Goal: Task Accomplishment & Management: Complete application form

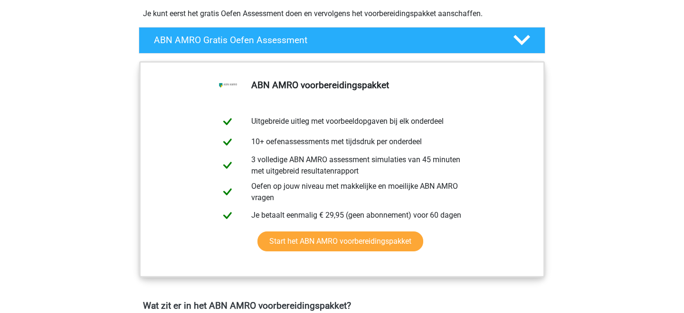
scroll to position [242, 0]
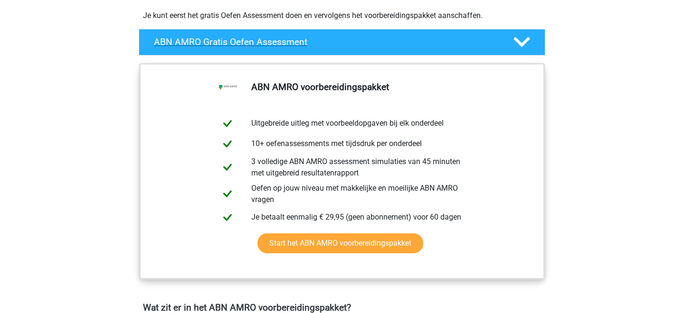
click at [244, 40] on h4 "ABN AMRO Gratis Oefen Assessment" at bounding box center [326, 42] width 344 height 11
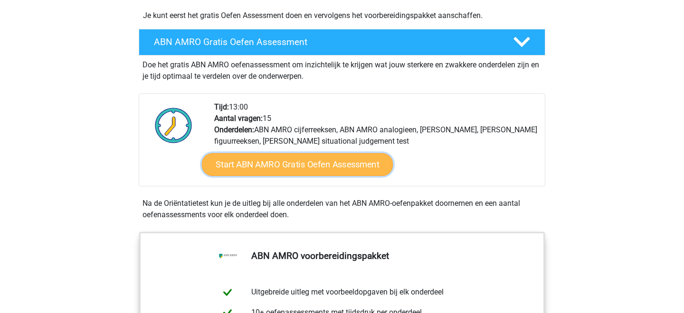
click at [293, 168] on link "Start ABN AMRO Gratis Oefen Assessment" at bounding box center [297, 164] width 191 height 23
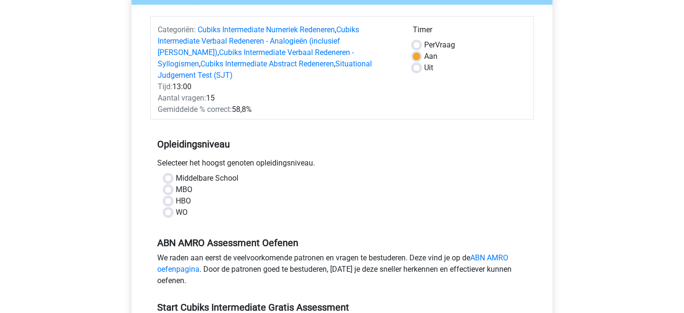
scroll to position [112, 0]
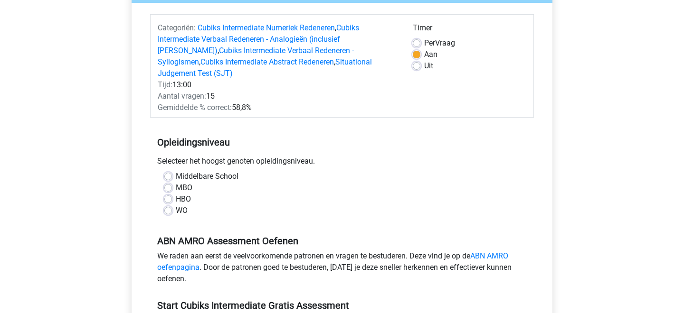
click at [176, 205] on label "WO" at bounding box center [182, 210] width 12 height 11
click at [169, 205] on input "WO" at bounding box center [168, 209] width 8 height 9
radio input "true"
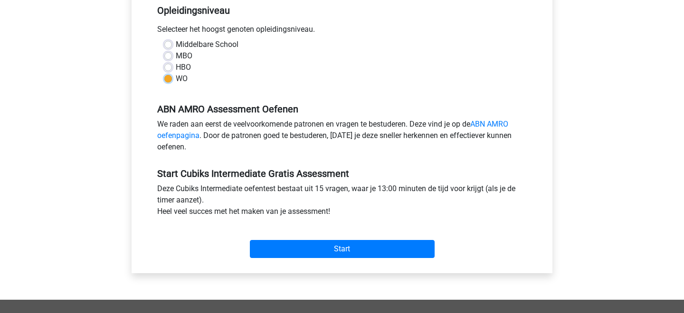
scroll to position [244, 0]
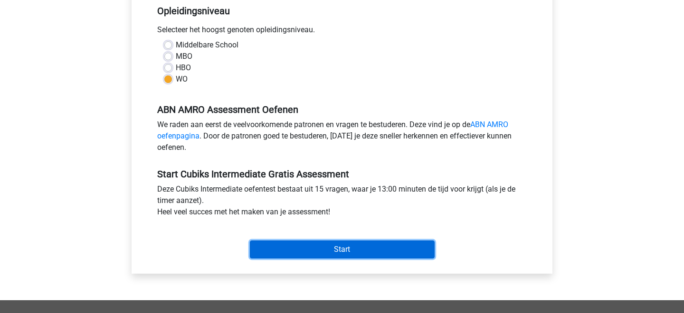
click at [298, 241] on input "Start" at bounding box center [342, 250] width 185 height 18
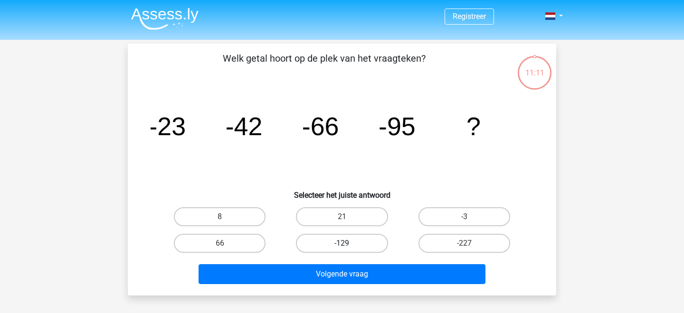
click at [338, 243] on label "-129" at bounding box center [342, 243] width 92 height 19
click at [342, 244] on input "-129" at bounding box center [345, 247] width 6 height 6
radio input "true"
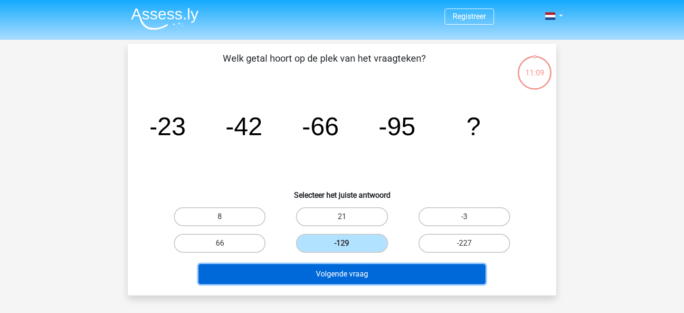
click at [354, 272] on button "Volgende vraag" at bounding box center [341, 274] width 287 height 20
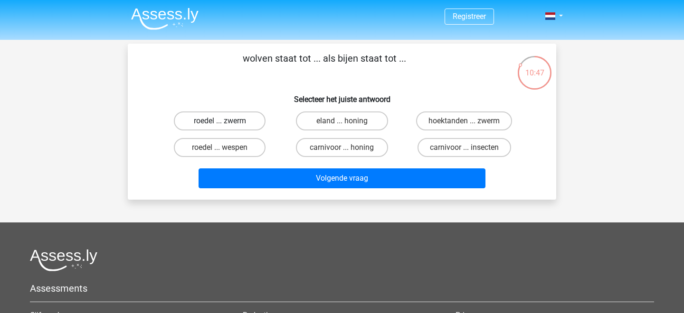
click at [227, 124] on label "roedel ... zwerm" at bounding box center [220, 121] width 92 height 19
click at [226, 124] on input "roedel ... zwerm" at bounding box center [223, 124] width 6 height 6
radio input "true"
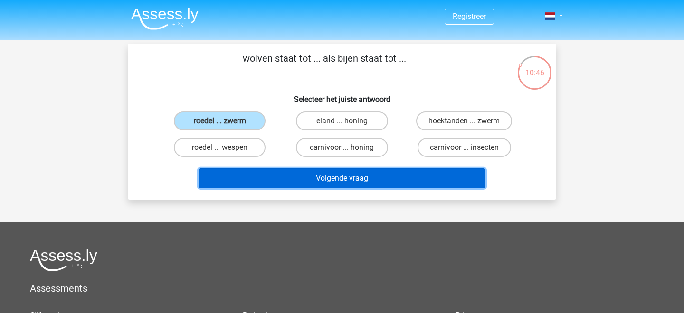
click at [264, 182] on button "Volgende vraag" at bounding box center [341, 179] width 287 height 20
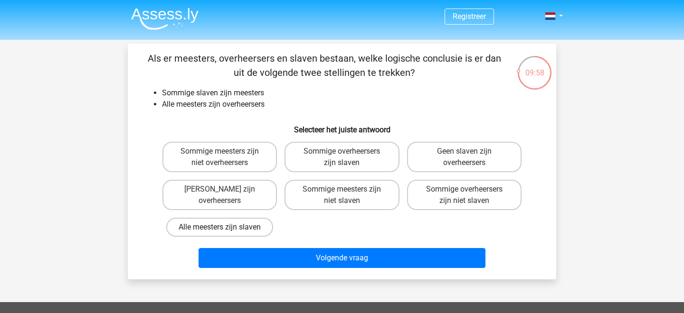
click at [249, 229] on label "Alle meesters zijn slaven" at bounding box center [219, 227] width 107 height 19
click at [226, 229] on input "Alle meesters zijn slaven" at bounding box center [223, 230] width 6 height 6
radio input "true"
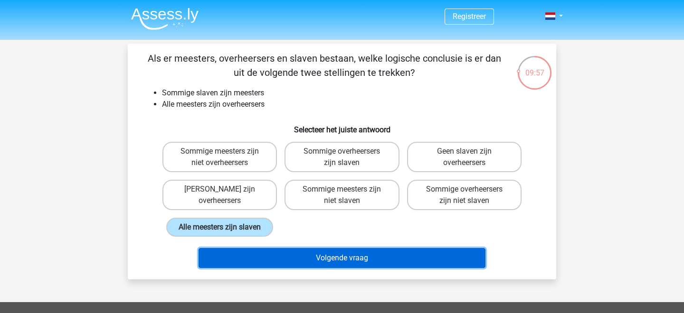
click at [273, 257] on button "Volgende vraag" at bounding box center [341, 258] width 287 height 20
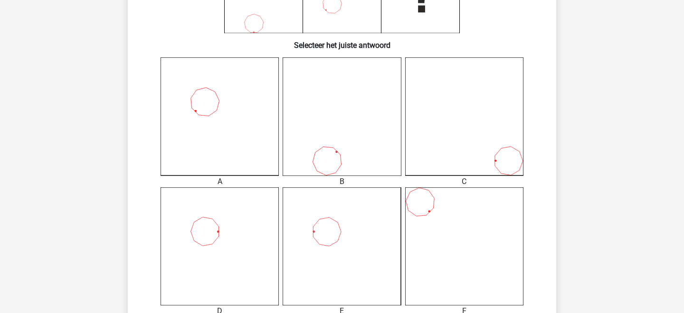
scroll to position [212, 0]
click at [324, 257] on icon at bounding box center [341, 245] width 118 height 118
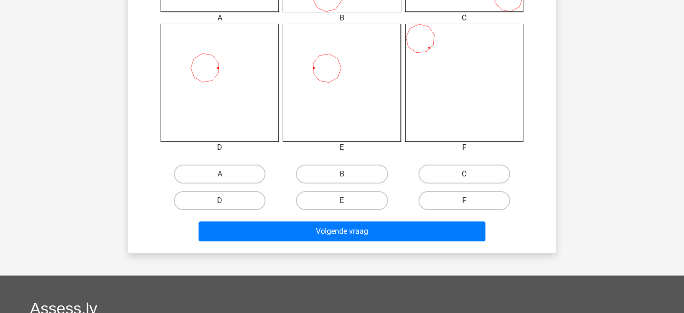
scroll to position [386, 0]
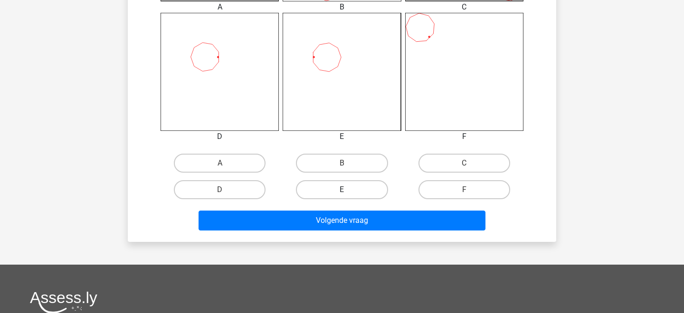
click at [339, 194] on label "E" at bounding box center [342, 189] width 92 height 19
click at [342, 194] on input "E" at bounding box center [345, 193] width 6 height 6
radio input "true"
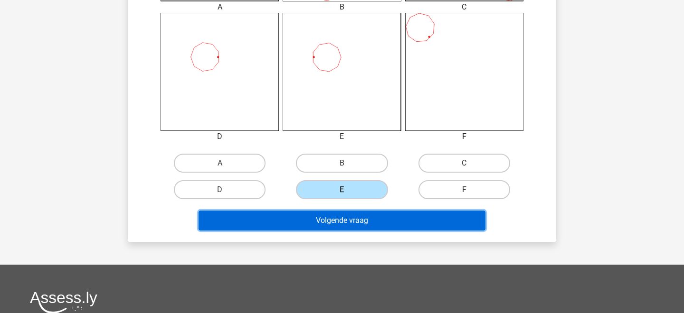
click at [339, 223] on button "Volgende vraag" at bounding box center [341, 221] width 287 height 20
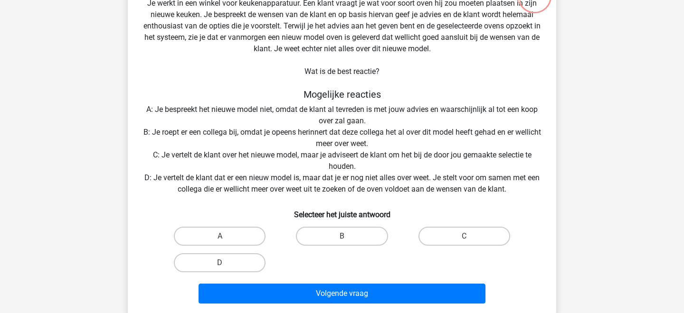
scroll to position [77, 0]
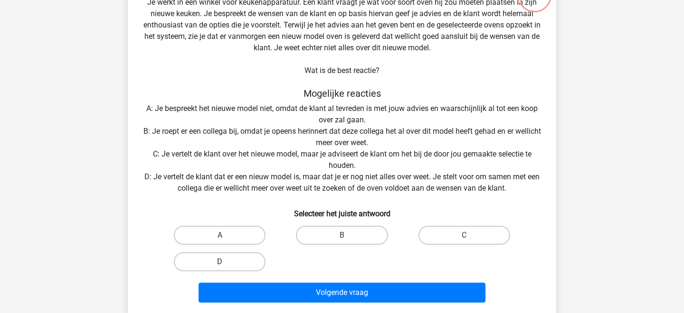
click at [227, 261] on label "D" at bounding box center [220, 262] width 92 height 19
click at [226, 262] on input "D" at bounding box center [223, 265] width 6 height 6
radio input "true"
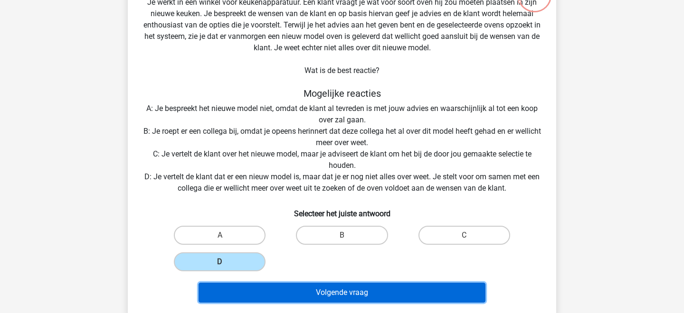
click at [276, 295] on button "Volgende vraag" at bounding box center [341, 293] width 287 height 20
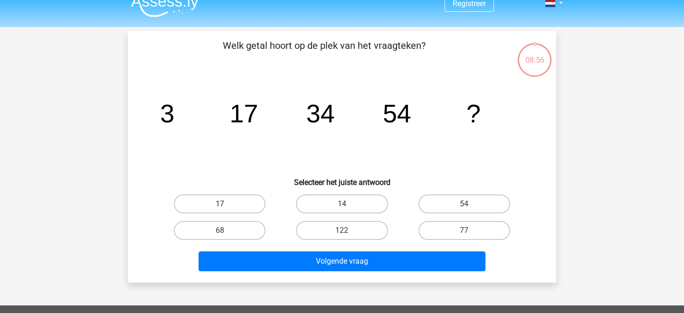
scroll to position [0, 0]
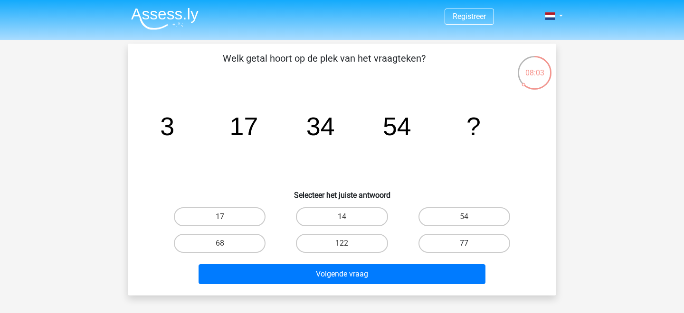
click at [469, 239] on label "77" at bounding box center [464, 243] width 92 height 19
click at [469, 244] on input "77" at bounding box center [467, 247] width 6 height 6
radio input "true"
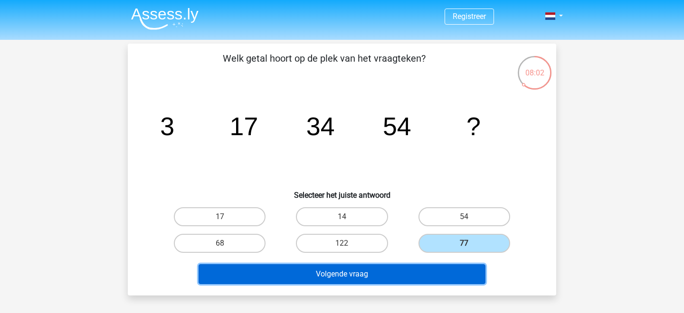
click at [399, 277] on button "Volgende vraag" at bounding box center [341, 274] width 287 height 20
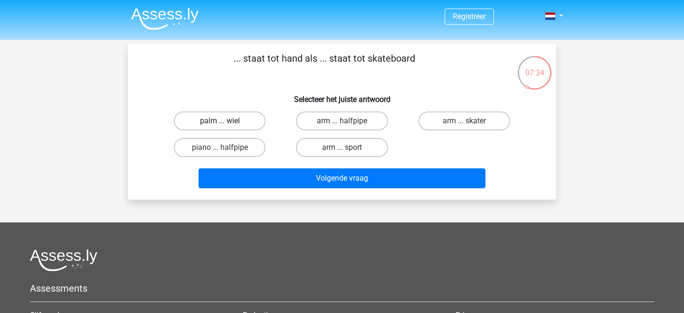
click at [207, 121] on label "palm ... wiel" at bounding box center [220, 121] width 92 height 19
click at [220, 121] on input "palm ... wiel" at bounding box center [223, 124] width 6 height 6
radio input "true"
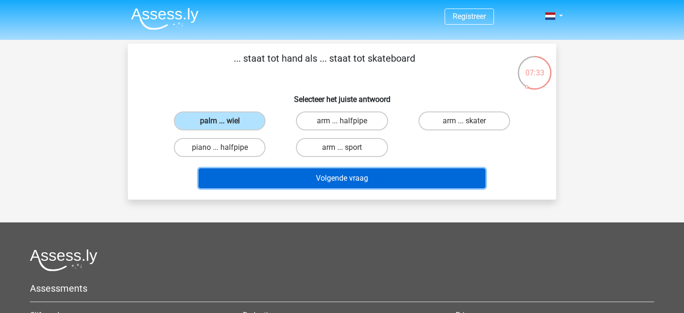
click at [320, 175] on button "Volgende vraag" at bounding box center [341, 179] width 287 height 20
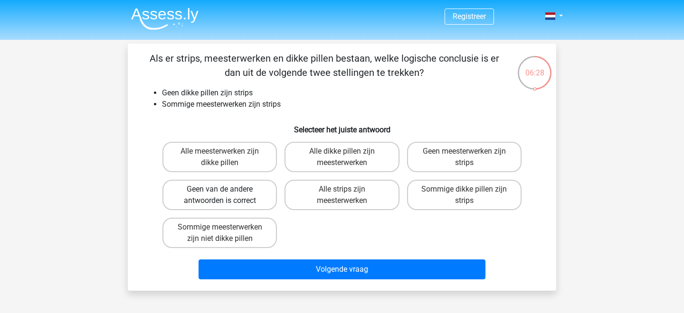
click at [218, 198] on label "Geen van de andere antwoorden is correct" at bounding box center [219, 195] width 114 height 30
click at [220, 196] on input "Geen van de andere antwoorden is correct" at bounding box center [223, 192] width 6 height 6
radio input "true"
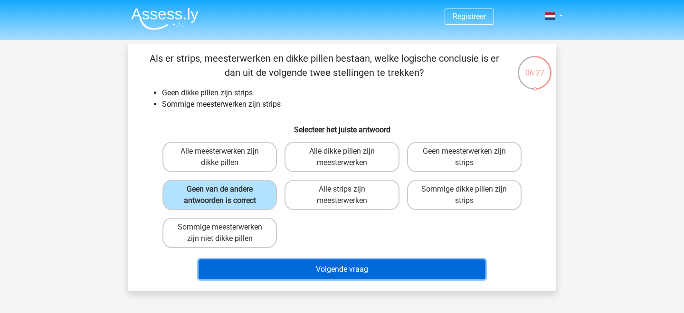
click at [273, 266] on button "Volgende vraag" at bounding box center [341, 270] width 287 height 20
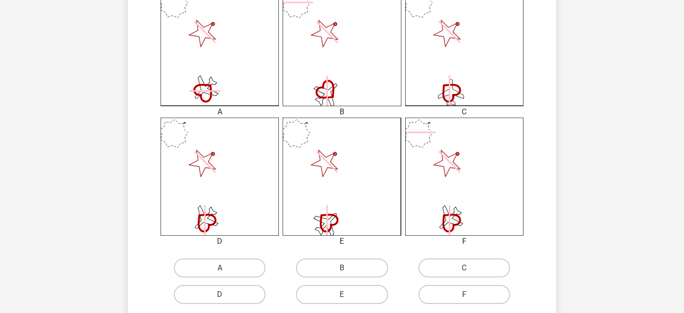
scroll to position [279, 0]
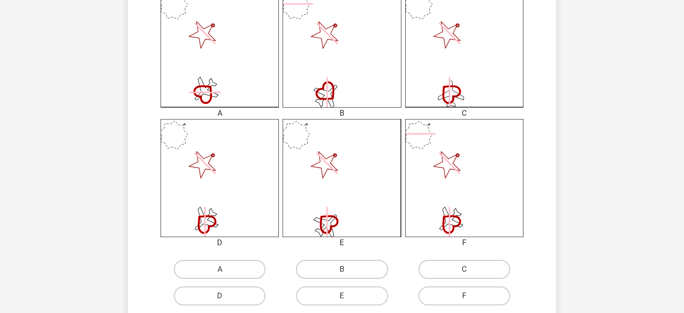
click at [217, 190] on icon at bounding box center [219, 178] width 118 height 118
click at [246, 294] on label "D" at bounding box center [220, 296] width 92 height 19
click at [226, 296] on input "D" at bounding box center [223, 299] width 6 height 6
radio input "true"
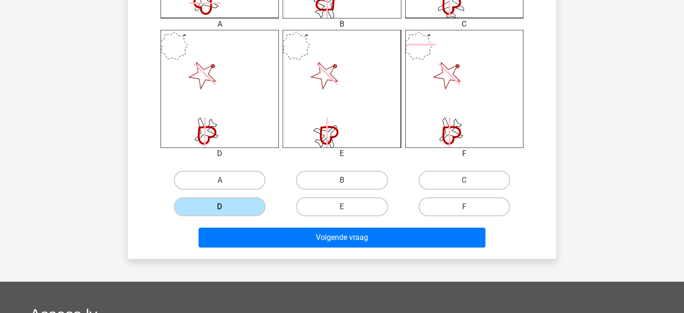
scroll to position [447, 0]
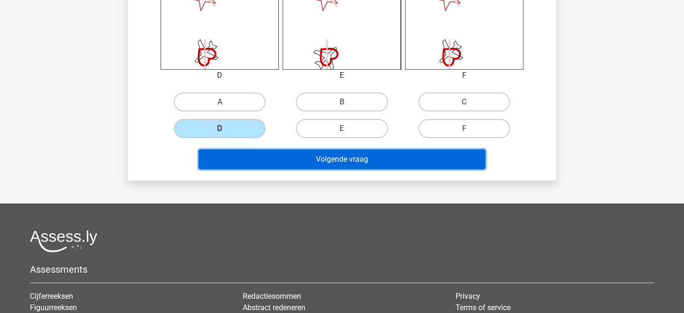
click at [315, 165] on button "Volgende vraag" at bounding box center [341, 160] width 287 height 20
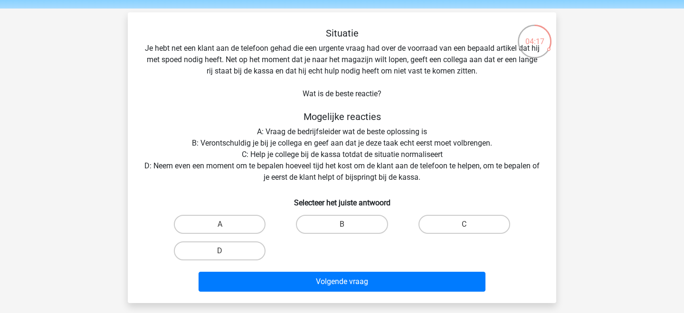
scroll to position [35, 0]
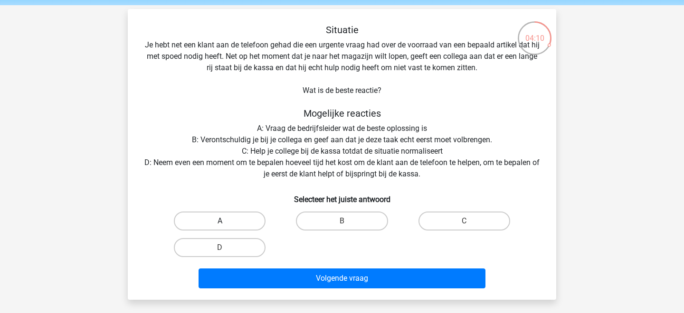
click at [242, 224] on label "A" at bounding box center [220, 221] width 92 height 19
click at [226, 224] on input "A" at bounding box center [223, 224] width 6 height 6
radio input "true"
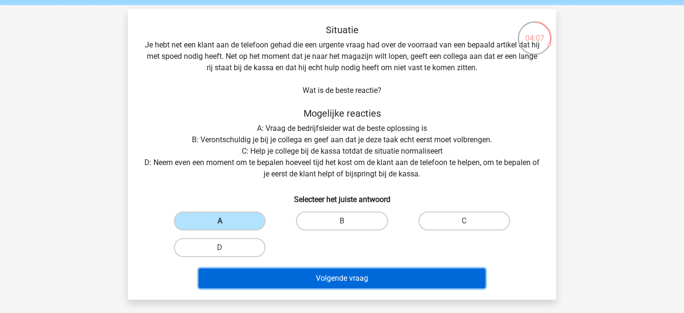
click at [326, 280] on button "Volgende vraag" at bounding box center [341, 279] width 287 height 20
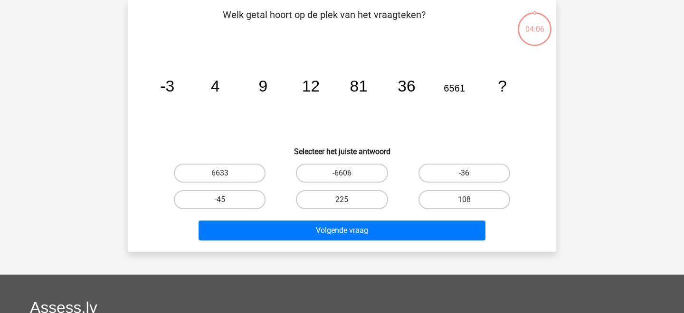
scroll to position [0, 0]
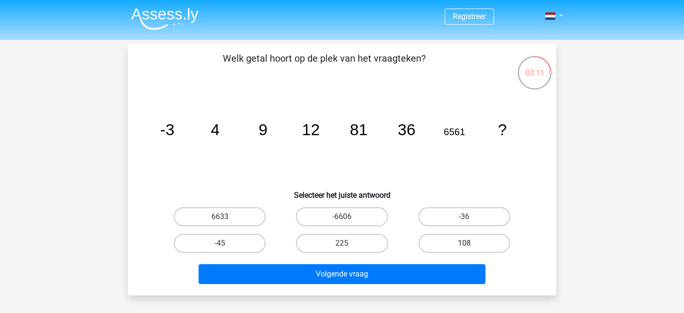
click at [456, 243] on label "108" at bounding box center [464, 243] width 92 height 19
click at [464, 244] on input "108" at bounding box center [467, 247] width 6 height 6
radio input "true"
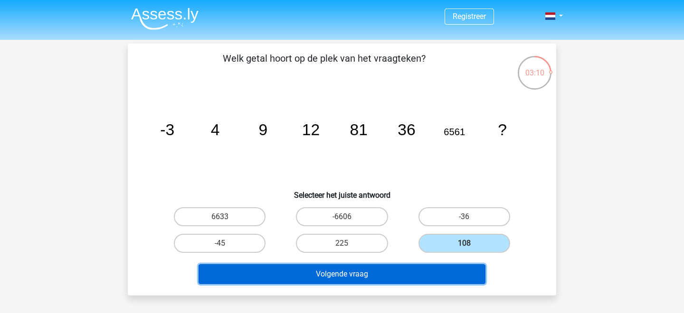
click at [394, 278] on button "Volgende vraag" at bounding box center [341, 274] width 287 height 20
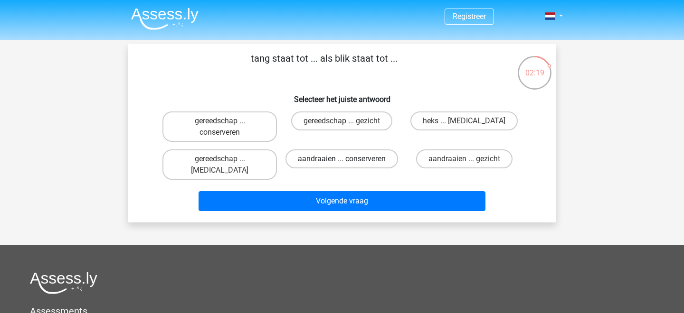
click at [355, 165] on label "aandraaien ... conserveren" at bounding box center [341, 159] width 113 height 19
click at [348, 165] on input "aandraaien ... conserveren" at bounding box center [345, 162] width 6 height 6
radio input "true"
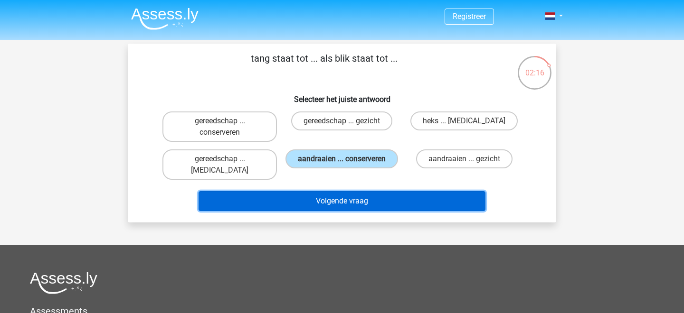
click at [358, 191] on button "Volgende vraag" at bounding box center [341, 201] width 287 height 20
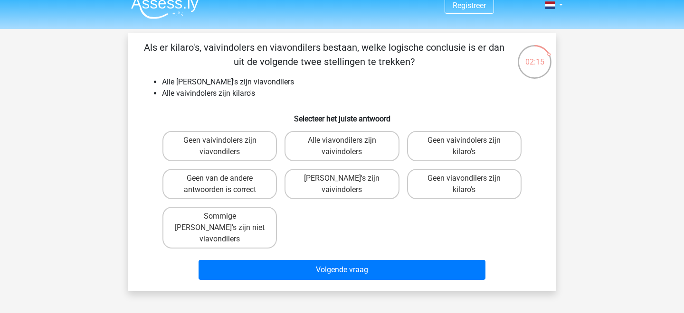
scroll to position [8, 0]
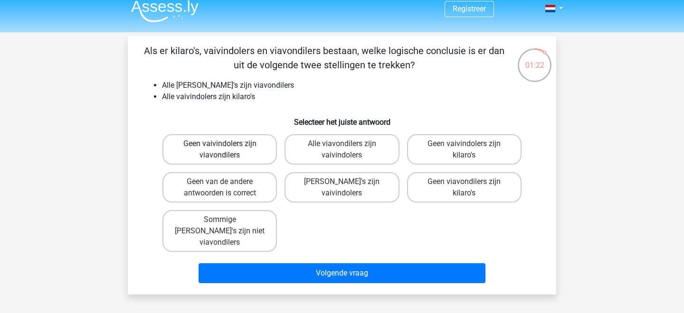
click at [214, 151] on label "Geen vaivindolers zijn viavondilers" at bounding box center [219, 149] width 114 height 30
click at [220, 150] on input "Geen vaivindolers zijn viavondilers" at bounding box center [223, 147] width 6 height 6
radio input "true"
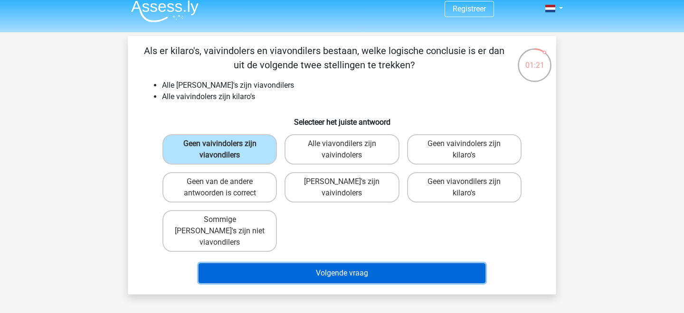
click at [290, 268] on button "Volgende vraag" at bounding box center [341, 274] width 287 height 20
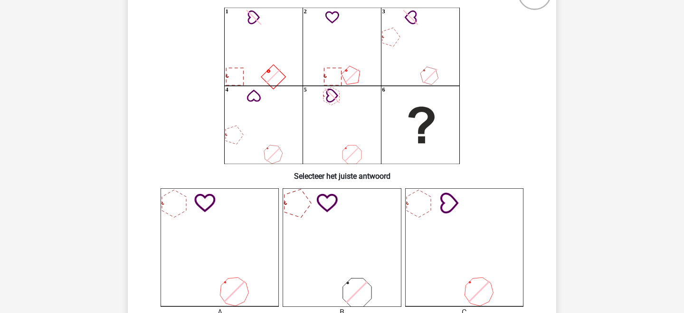
scroll to position [40, 0]
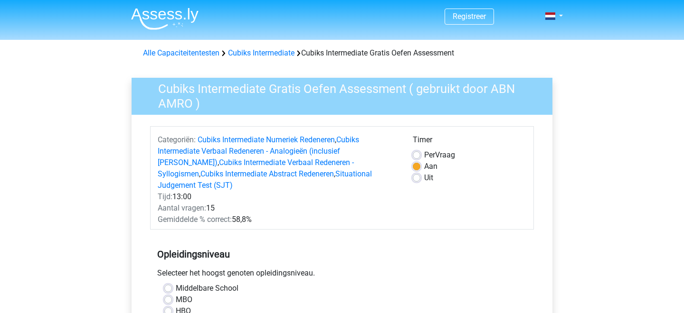
scroll to position [244, 0]
